Goal: Information Seeking & Learning: Learn about a topic

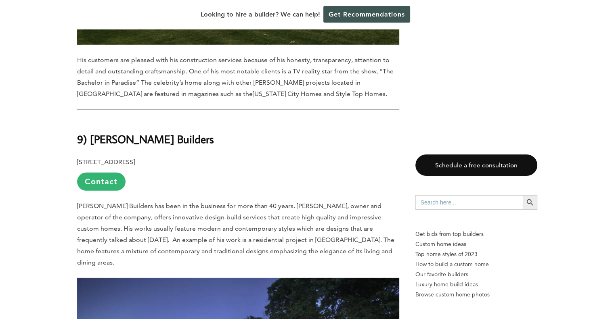
scroll to position [2462, 0]
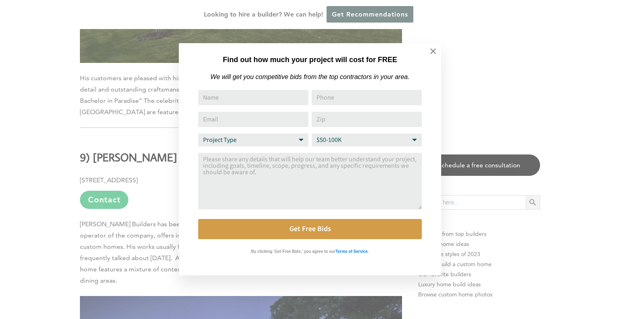
drag, startPoint x: 92, startPoint y: 92, endPoint x: 165, endPoint y: 88, distance: 73.5
click at [433, 52] on icon at bounding box center [433, 51] width 9 height 9
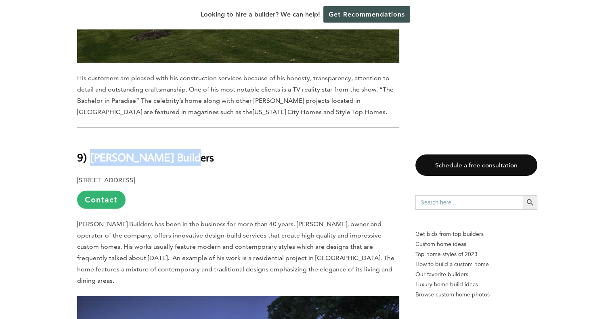
drag, startPoint x: 177, startPoint y: 90, endPoint x: 93, endPoint y: 97, distance: 84.6
click at [93, 138] on h2 "9) [PERSON_NAME] Builders" at bounding box center [238, 152] width 322 height 28
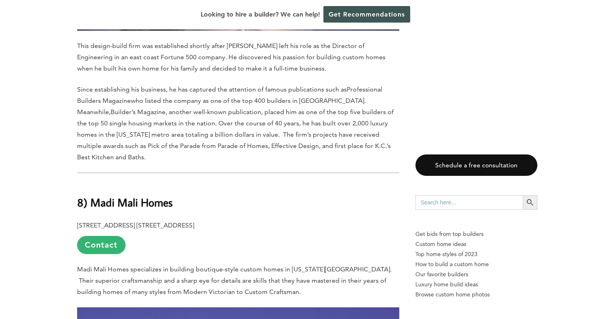
scroll to position [2906, 0]
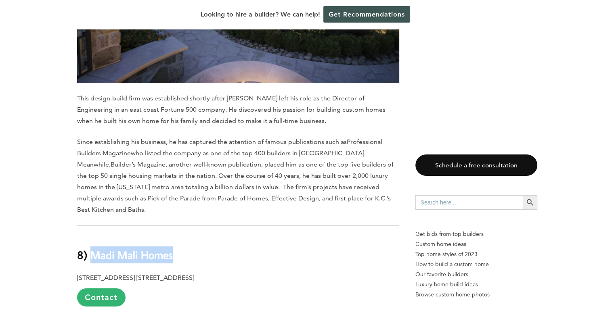
drag, startPoint x: 178, startPoint y: 172, endPoint x: 90, endPoint y: 160, distance: 88.3
click at [90, 235] on h2 "8) Madi Mali Homes" at bounding box center [238, 249] width 322 height 28
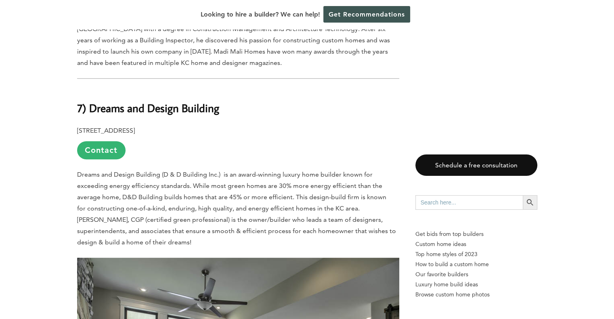
scroll to position [3471, 0]
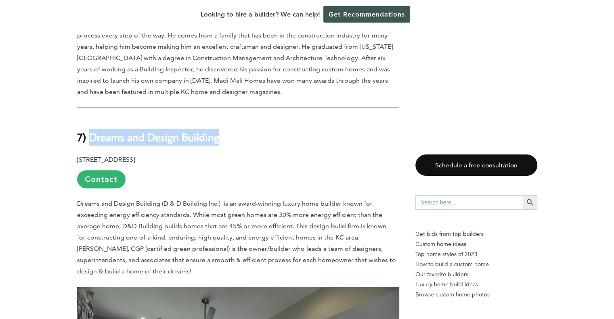
drag, startPoint x: 222, startPoint y: 53, endPoint x: 90, endPoint y: 57, distance: 131.6
click at [90, 117] on h2 "7) Dreams and Design Building" at bounding box center [238, 131] width 322 height 28
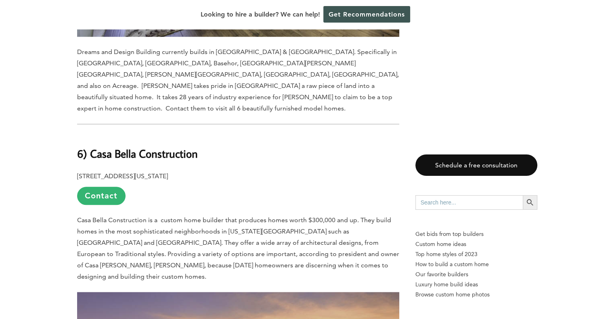
scroll to position [3956, 0]
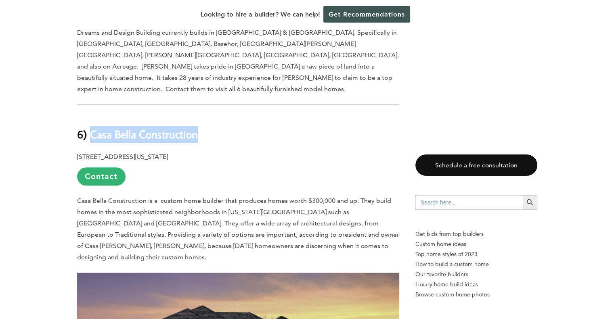
drag, startPoint x: 207, startPoint y: 37, endPoint x: 90, endPoint y: 41, distance: 116.3
click at [90, 115] on h2 "6) Casa Bella Construction" at bounding box center [238, 129] width 322 height 28
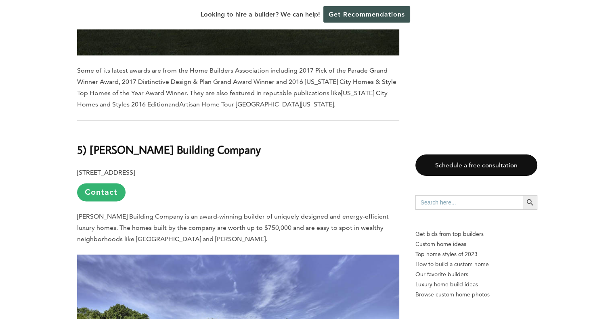
scroll to position [4359, 0]
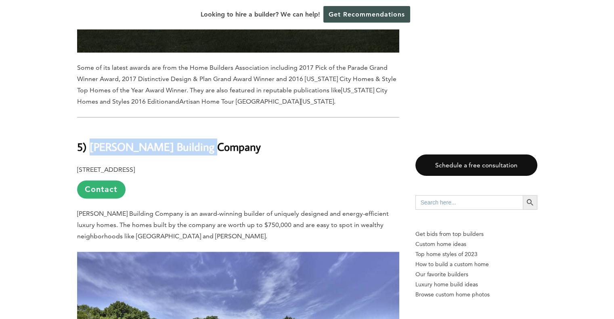
drag, startPoint x: 207, startPoint y: 38, endPoint x: 90, endPoint y: 38, distance: 117.1
click at [90, 127] on h2 "5) [PERSON_NAME] Building Company" at bounding box center [238, 141] width 322 height 28
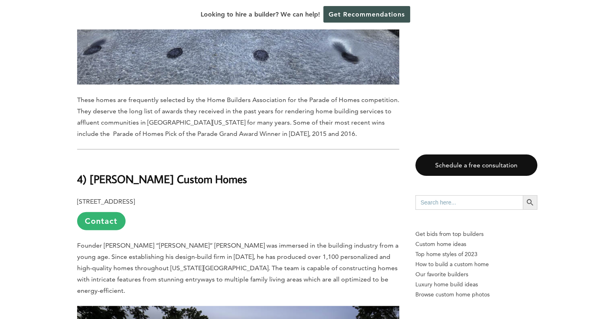
scroll to position [4803, 0]
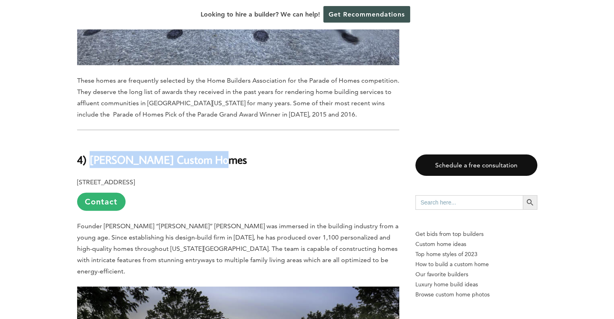
drag, startPoint x: 213, startPoint y: 53, endPoint x: 92, endPoint y: 52, distance: 120.7
click at [92, 140] on h2 "4) [PERSON_NAME] Custom Homes" at bounding box center [238, 154] width 322 height 28
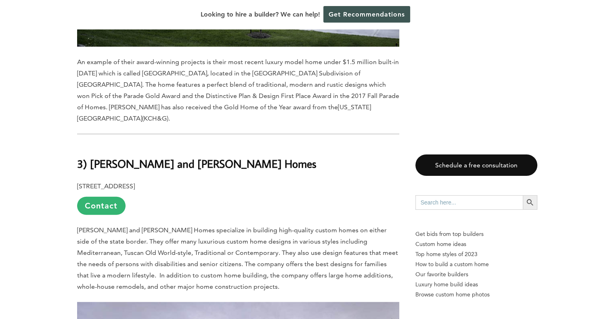
scroll to position [5207, 0]
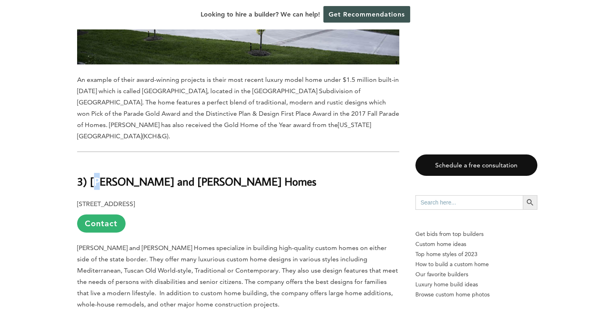
drag, startPoint x: 96, startPoint y: 48, endPoint x: 103, endPoint y: 48, distance: 6.9
click at [103, 174] on b "3) [PERSON_NAME] and [PERSON_NAME] Homes" at bounding box center [196, 181] width 239 height 14
drag, startPoint x: 90, startPoint y: 46, endPoint x: 186, endPoint y: 45, distance: 95.7
click at [186, 162] on h2 "3) [PERSON_NAME] and [PERSON_NAME] Homes" at bounding box center [238, 176] width 322 height 28
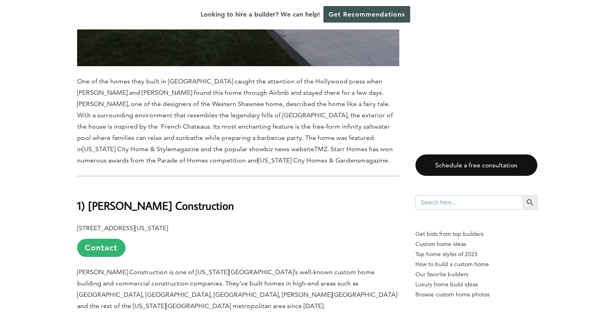
scroll to position [6216, 0]
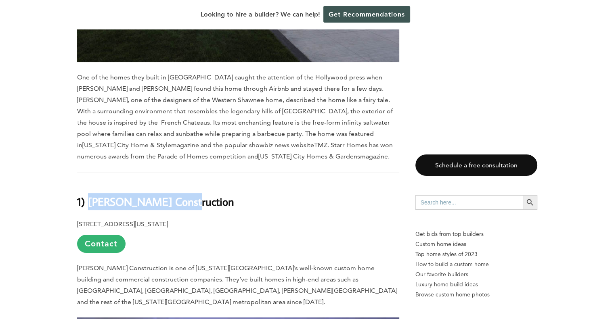
drag, startPoint x: 188, startPoint y: 59, endPoint x: 92, endPoint y: 63, distance: 96.5
click at [92, 182] on h2 "1) [PERSON_NAME] Construction" at bounding box center [238, 196] width 322 height 28
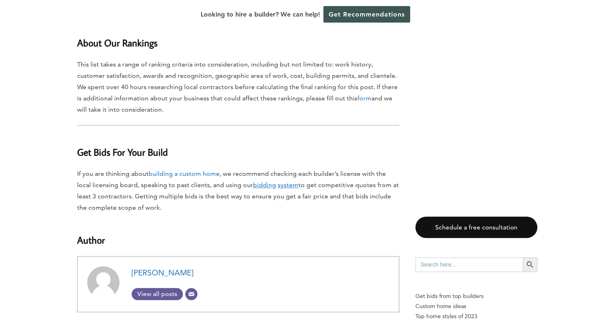
scroll to position [7023, 0]
